Goal: Task Accomplishment & Management: Manage account settings

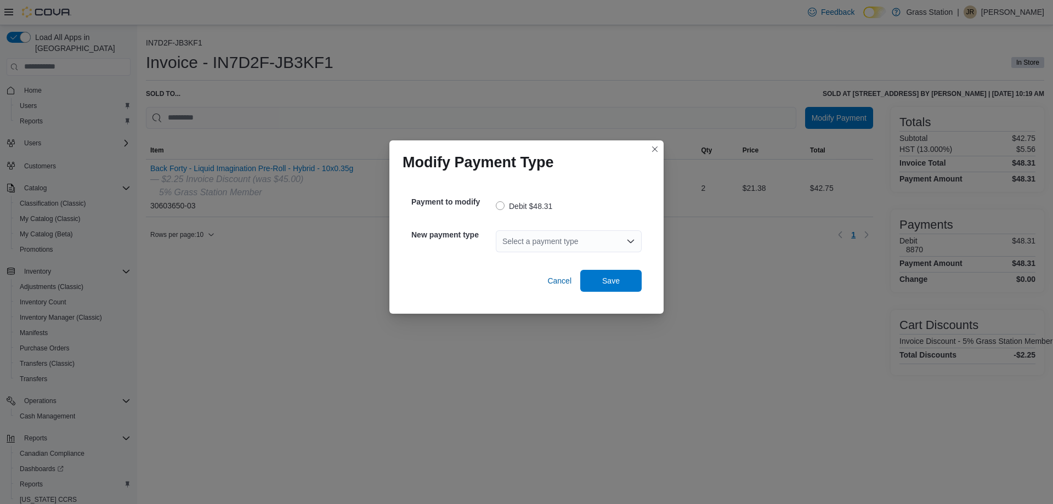
click at [567, 236] on div "Select a payment type" at bounding box center [569, 241] width 146 height 22
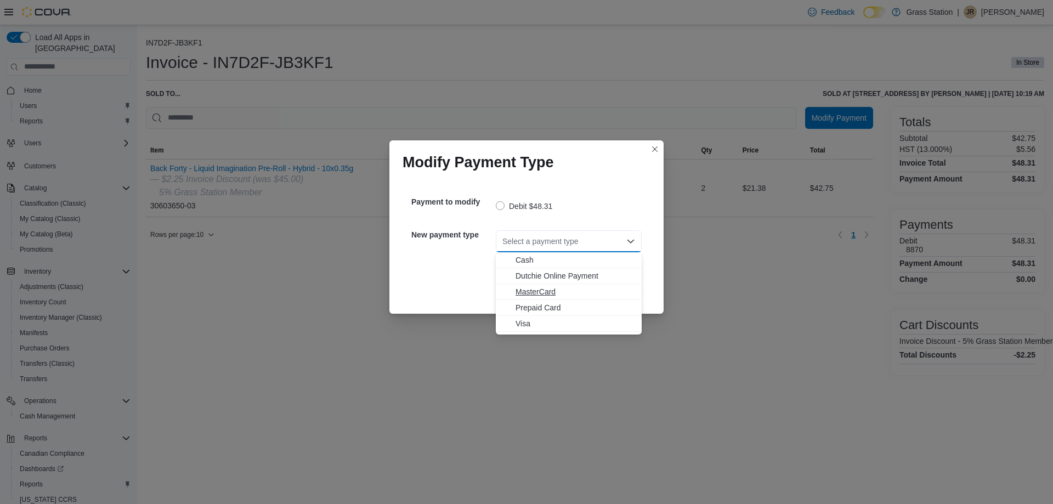
click at [560, 295] on span "MasterCard" at bounding box center [575, 291] width 120 height 11
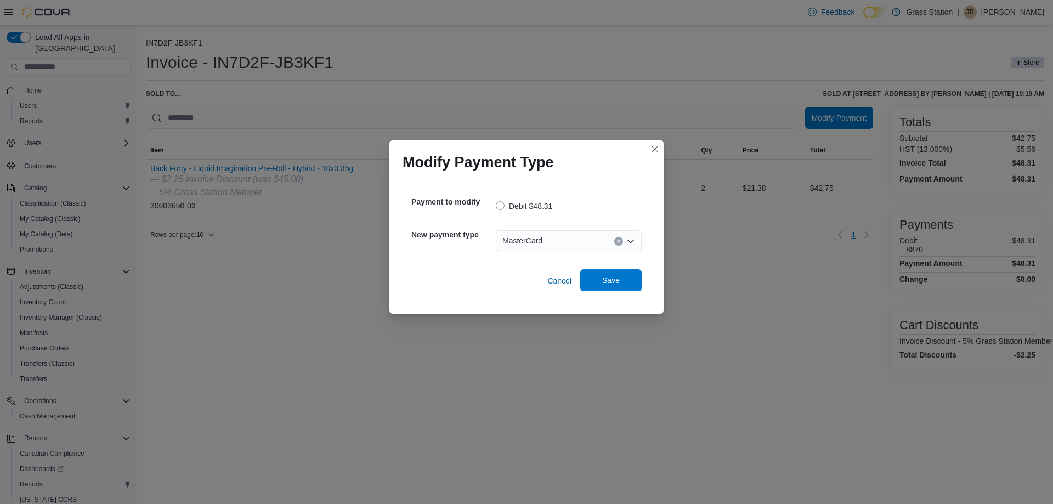
click at [614, 286] on span "Save" at bounding box center [611, 280] width 48 height 22
